Goal: Task Accomplishment & Management: Use online tool/utility

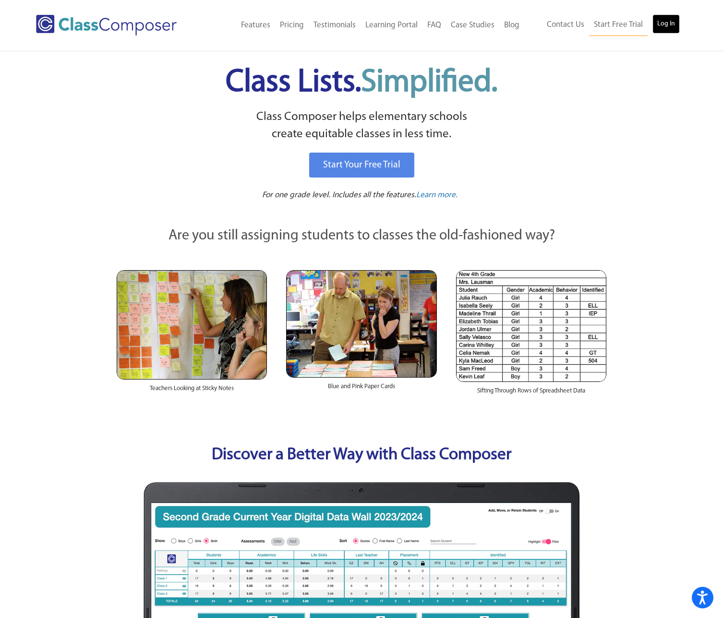
click at [667, 26] on link "Log In" at bounding box center [665, 23] width 27 height 19
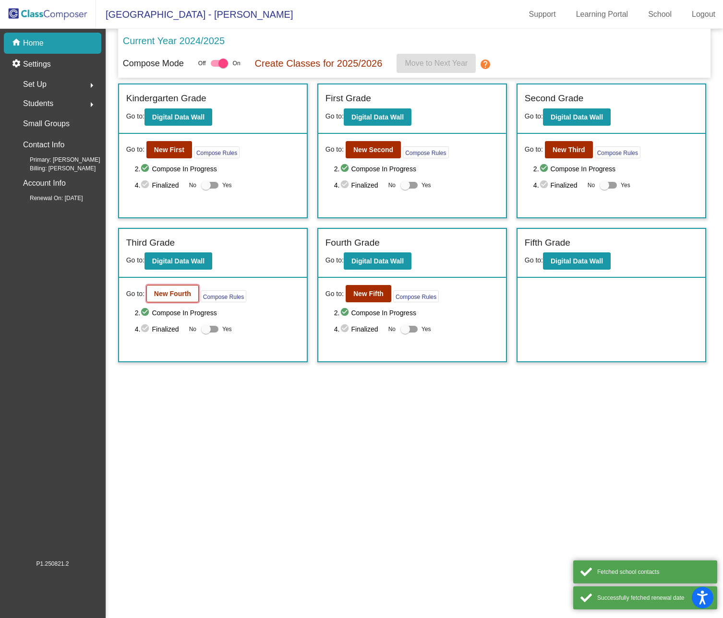
click at [178, 293] on b "New Fourth" at bounding box center [172, 294] width 37 height 8
